Goal: Information Seeking & Learning: Learn about a topic

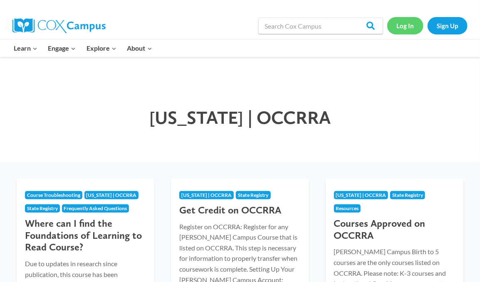
click at [403, 28] on link "Log In" at bounding box center [405, 25] width 36 height 17
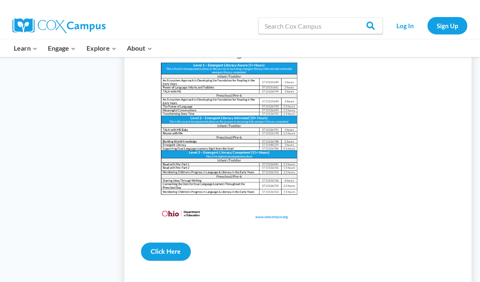
scroll to position [948, 0]
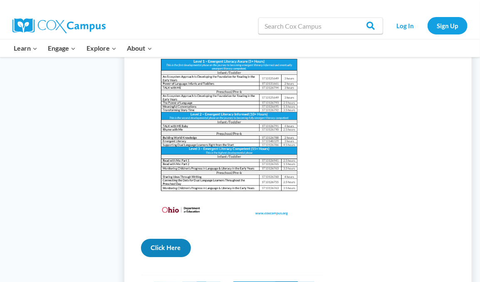
click at [167, 239] on link "Click Here" at bounding box center [166, 248] width 50 height 18
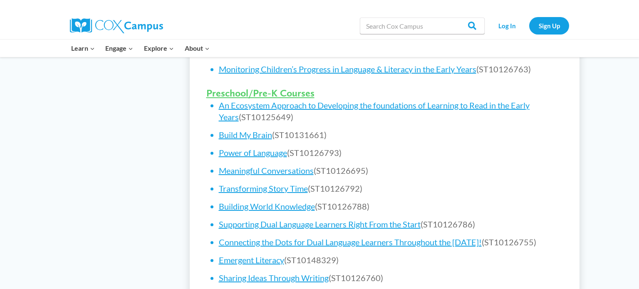
scroll to position [511, 0]
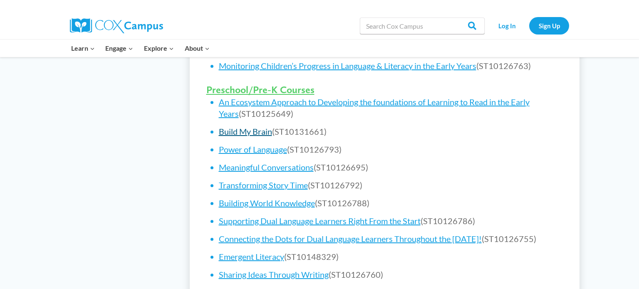
click at [257, 131] on link "Build My Brain" at bounding box center [245, 131] width 53 height 10
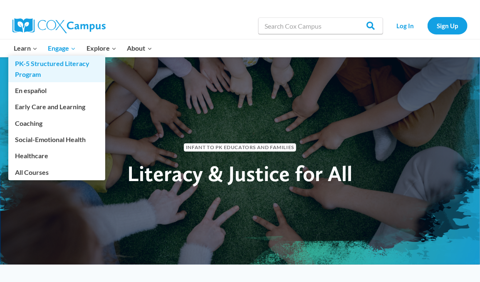
click at [30, 57] on link "PK-5 Structured Literacy Program" at bounding box center [56, 69] width 97 height 27
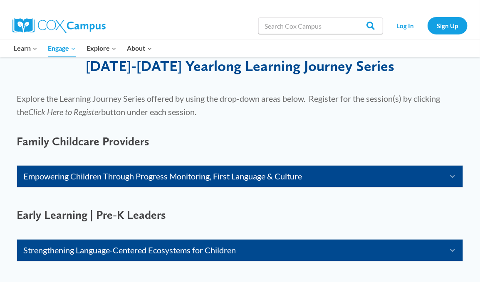
scroll to position [485, 0]
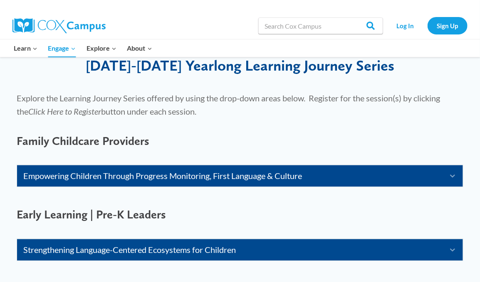
click at [141, 212] on span "Early Learning | Pre-K Leaders" at bounding box center [91, 215] width 149 height 14
click at [141, 215] on span "Early Learning | Pre-K Leaders" at bounding box center [91, 215] width 149 height 14
click at [145, 212] on span "Early Learning | Pre-K Leaders" at bounding box center [91, 215] width 149 height 14
click at [191, 172] on link "Empowering Children Through Progress Monitoring, First Language & Culture" at bounding box center [229, 176] width 413 height 13
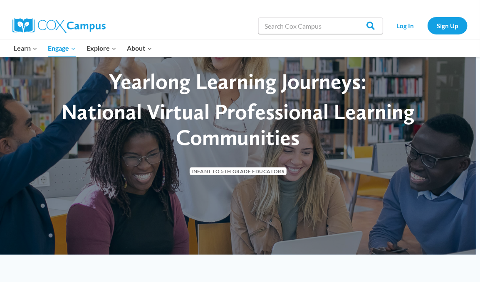
scroll to position [0, 0]
